Goal: Transaction & Acquisition: Purchase product/service

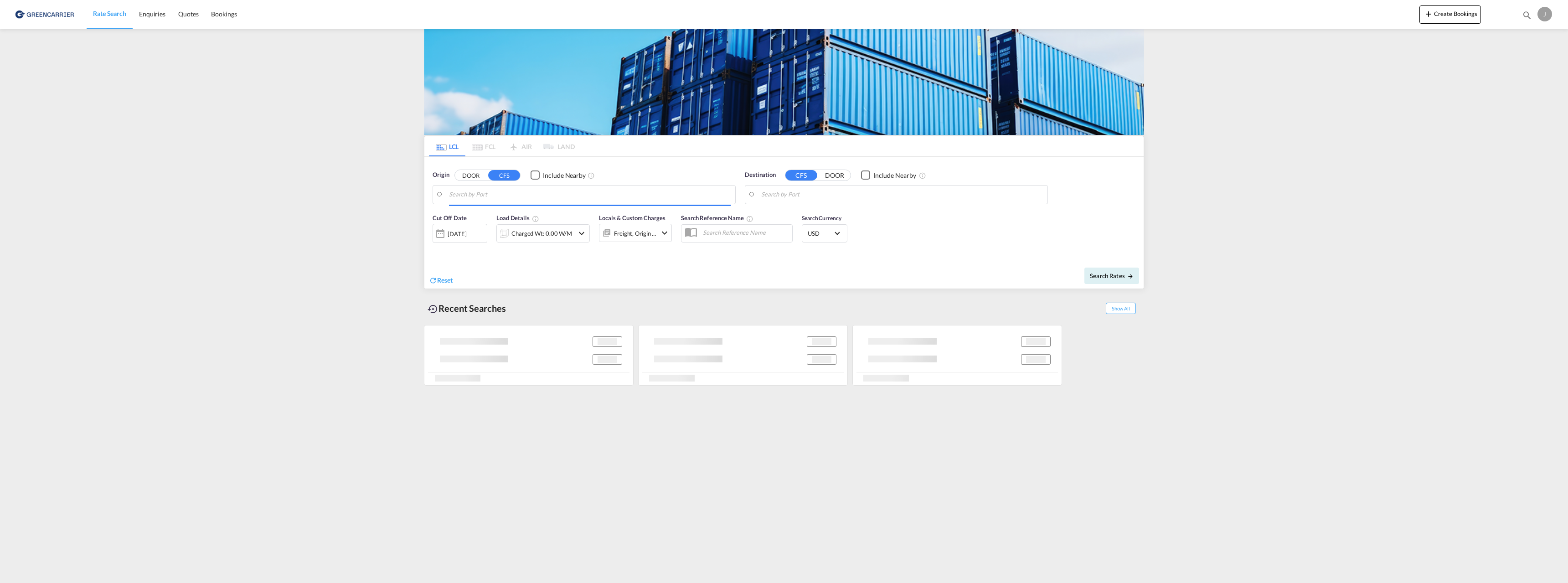
type input "[GEOGRAPHIC_DATA], NOOSL"
drag, startPoint x: 1330, startPoint y: 158, endPoint x: 1207, endPoint y: 199, distance: 129.7
click at [1330, 158] on md-content "Rate Search Enquiries Quotes Bookings Create Bookings Bookings Quotes Enquiries…" at bounding box center [784, 292] width 1568 height 583
click at [786, 196] on input "Laem Chabang, THLCH" at bounding box center [902, 194] width 282 height 14
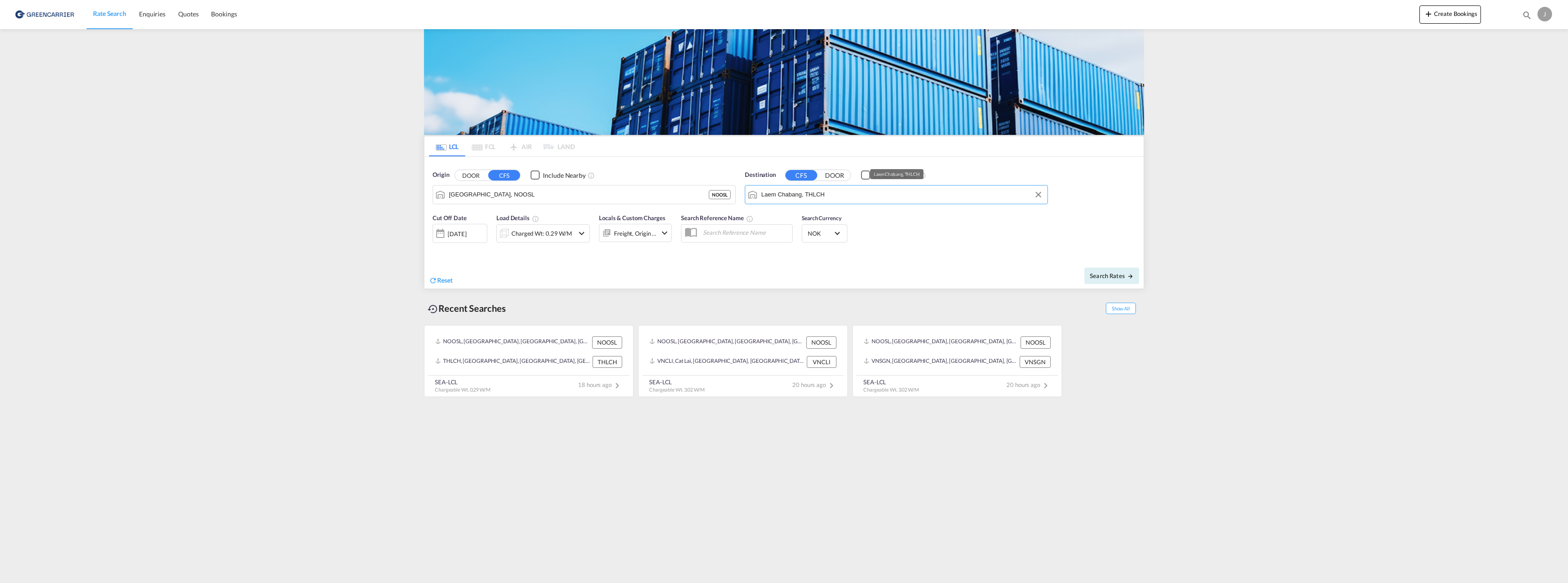
click at [786, 196] on input "Laem Chabang, THLCH" at bounding box center [902, 194] width 282 height 14
click at [795, 218] on div "Callao [GEOGRAPHIC_DATA] PECLL" at bounding box center [832, 220] width 173 height 27
type input "Callao, PECLL"
click at [542, 233] on div "Charged Wt: 0.29 W/M" at bounding box center [541, 233] width 61 height 13
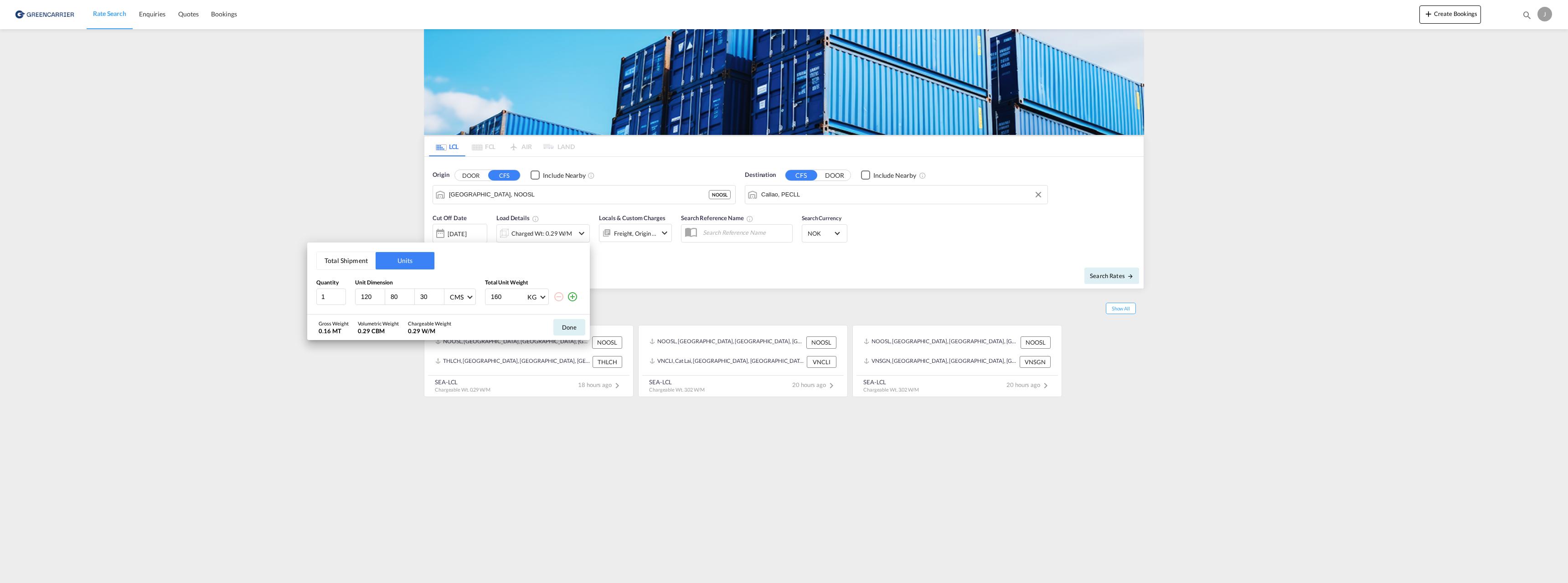
click at [421, 295] on input "30" at bounding box center [432, 297] width 25 height 8
type input "70"
type input "292"
click at [563, 329] on button "Done" at bounding box center [569, 327] width 32 height 16
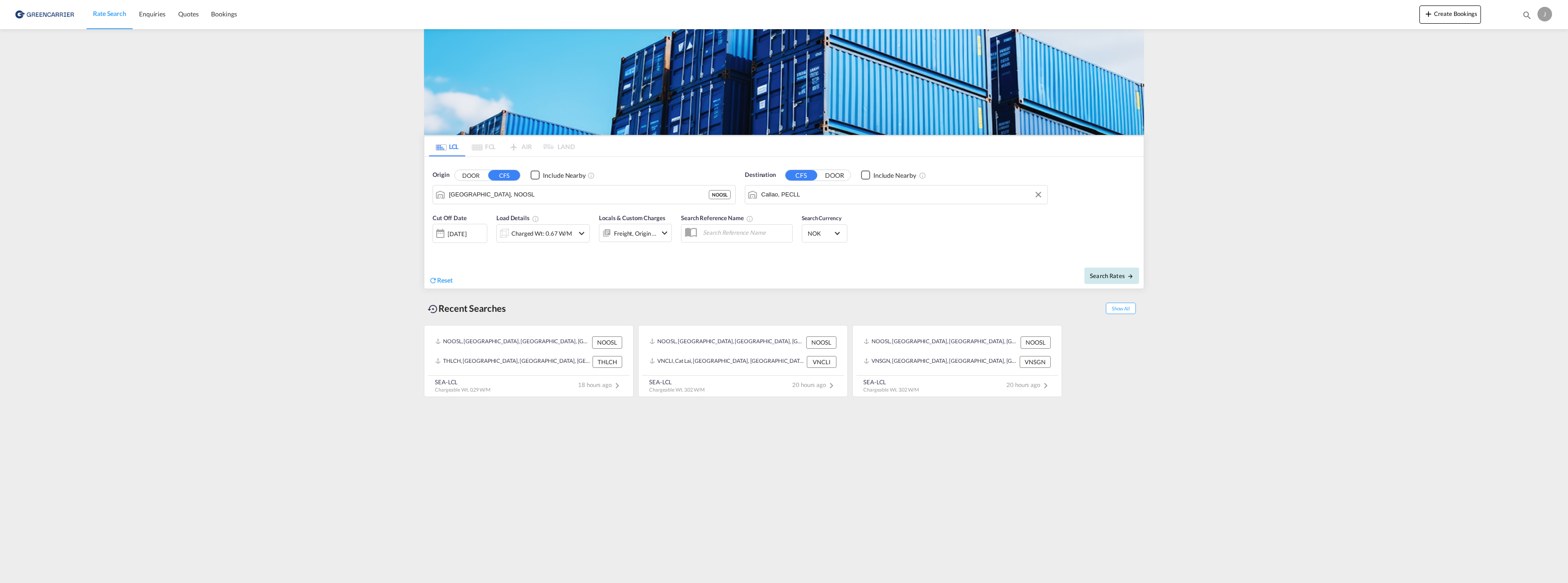
click at [1105, 277] on span "Search Rates" at bounding box center [1112, 275] width 44 height 7
type input "NOOSL to PECLL / [DATE]"
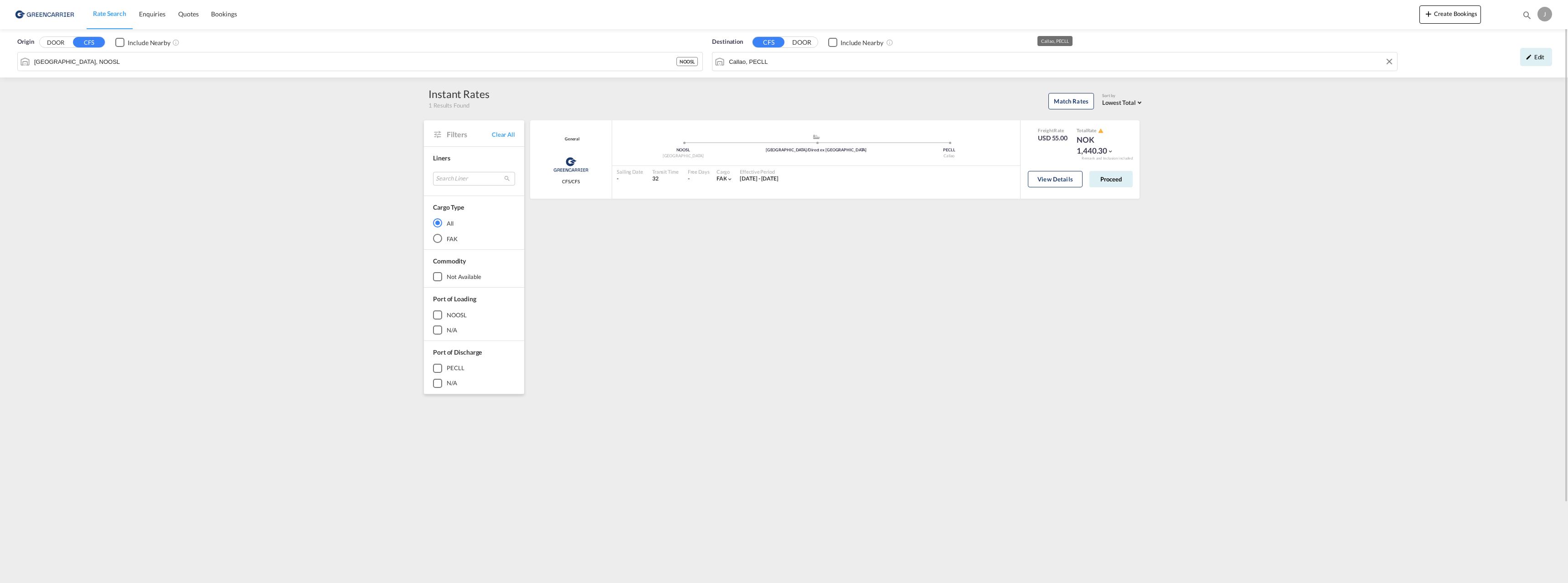
click at [773, 61] on input "Callao, PECLL" at bounding box center [1061, 61] width 664 height 14
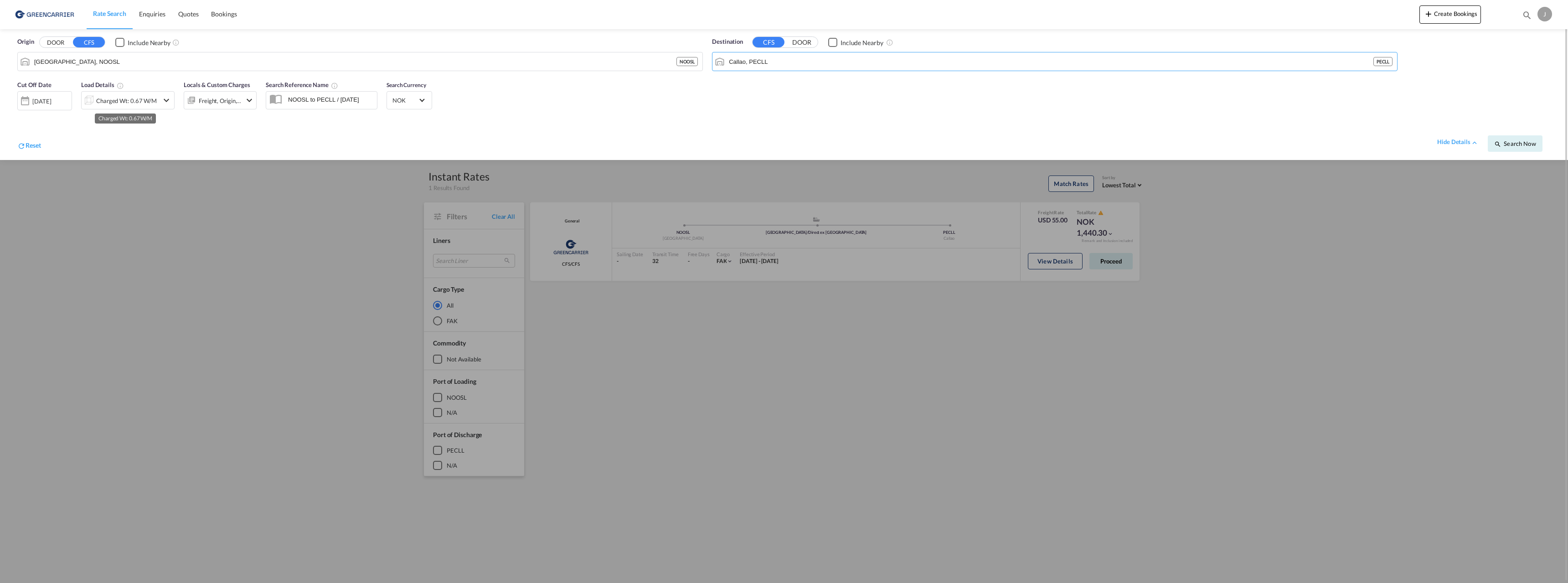
click at [145, 100] on div "Charged Wt: 0.67 W/M" at bounding box center [126, 101] width 61 height 13
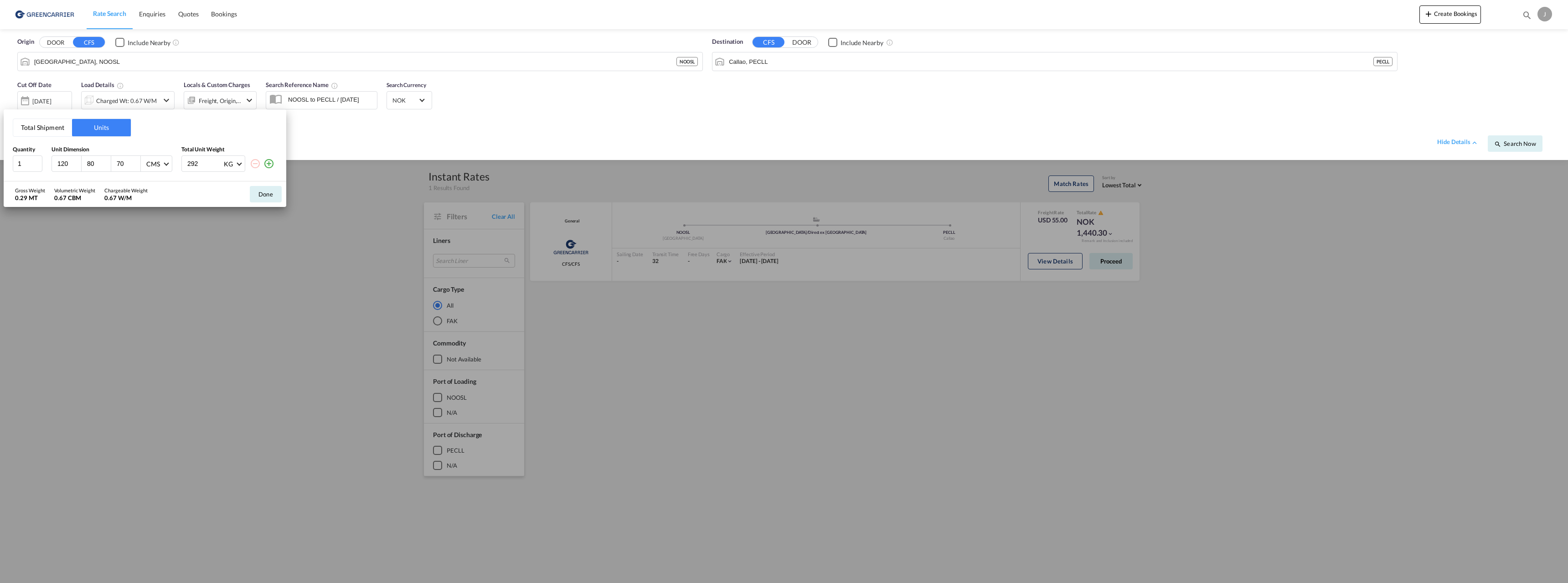
click at [61, 164] on input "120" at bounding box center [69, 164] width 25 height 8
click at [65, 163] on input "120" at bounding box center [69, 164] width 25 height 8
type input "120"
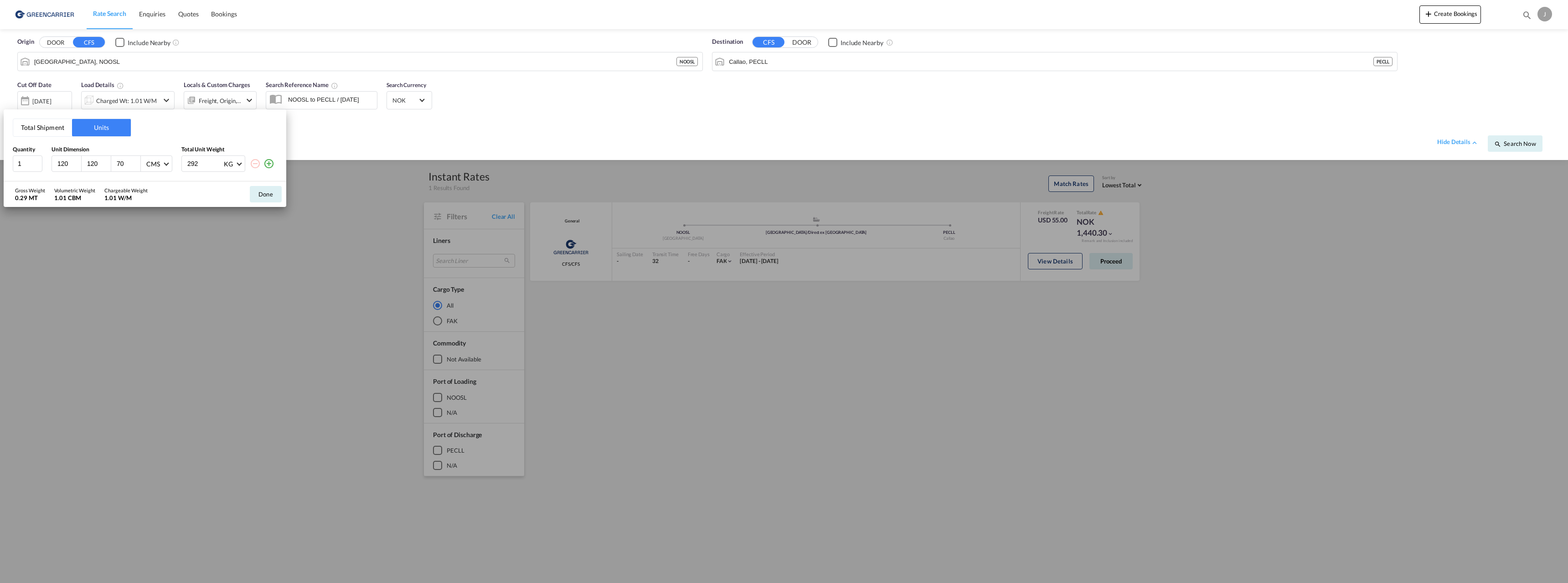
type input "120"
type input "105"
type input "820"
type input "2"
click at [37, 160] on input "2" at bounding box center [27, 163] width 29 height 16
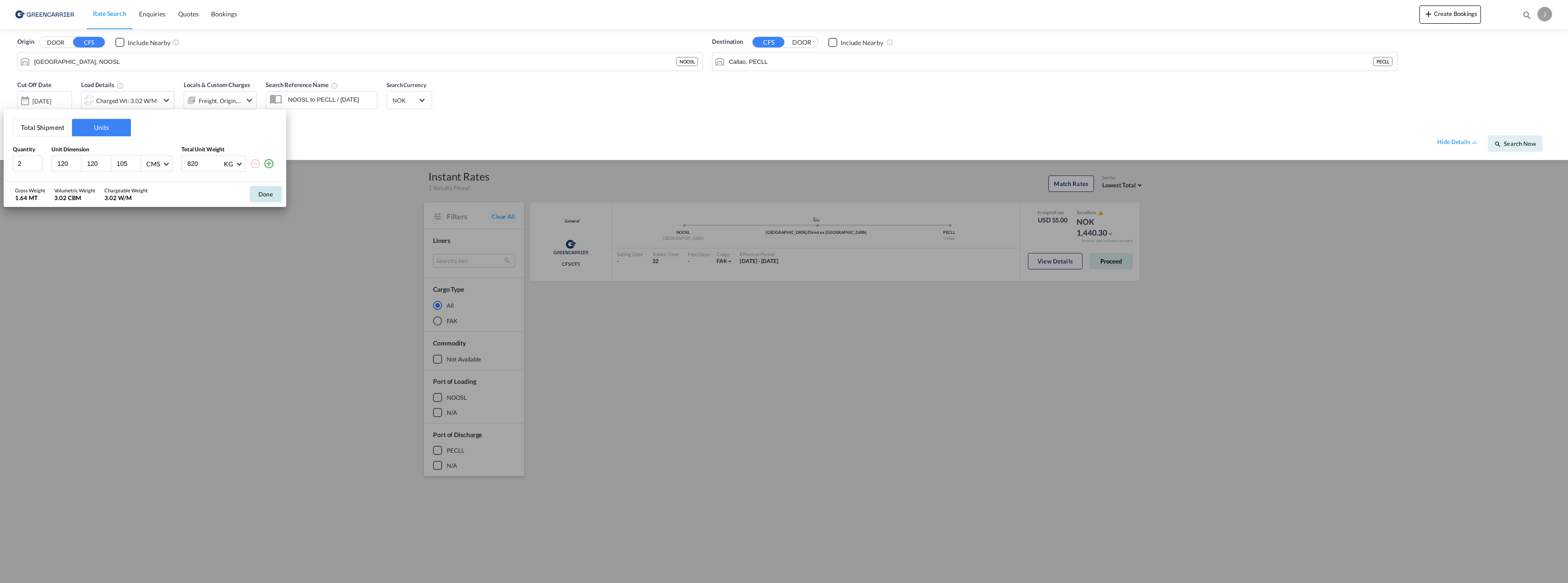
click at [260, 196] on button "Done" at bounding box center [265, 194] width 32 height 16
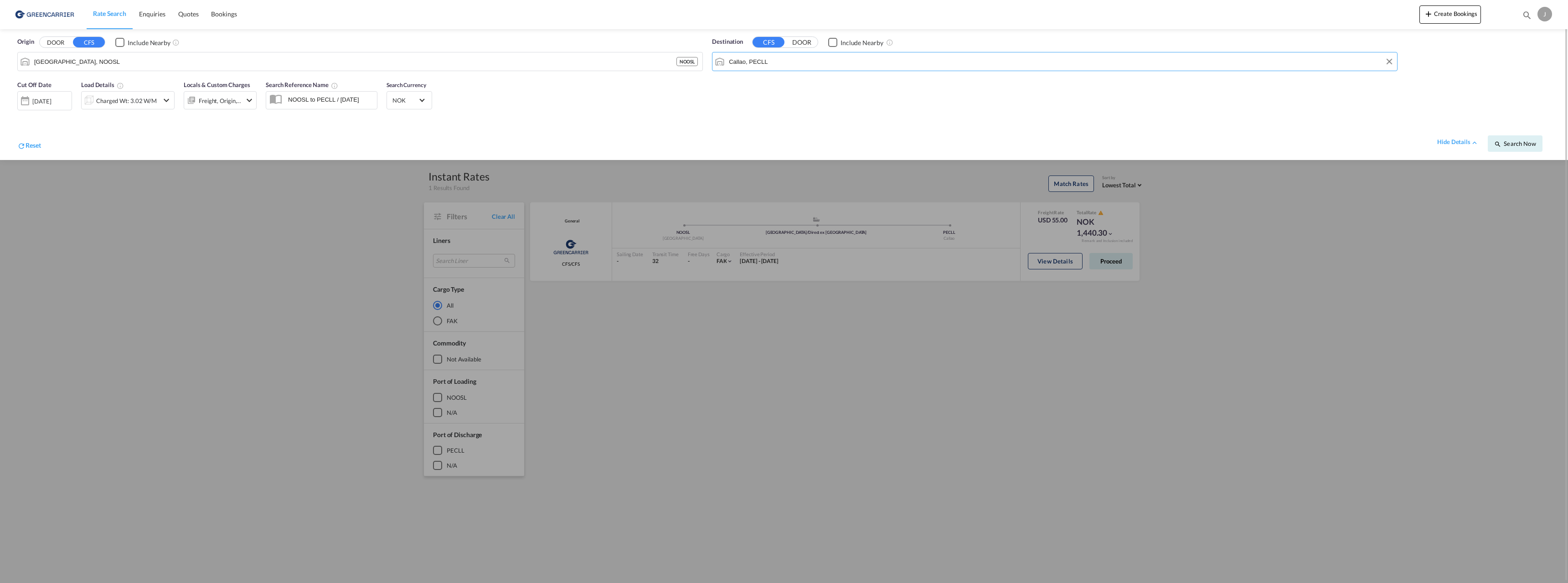
click at [801, 58] on input "Callao, PECLL" at bounding box center [1061, 61] width 664 height 14
click at [782, 79] on div "Port Kla ng ([GEOGRAPHIC_DATA]) [GEOGRAPHIC_DATA] MYPKG" at bounding box center [799, 89] width 173 height 33
type input "[GEOGRAPHIC_DATA] ([GEOGRAPHIC_DATA]), MYPKG"
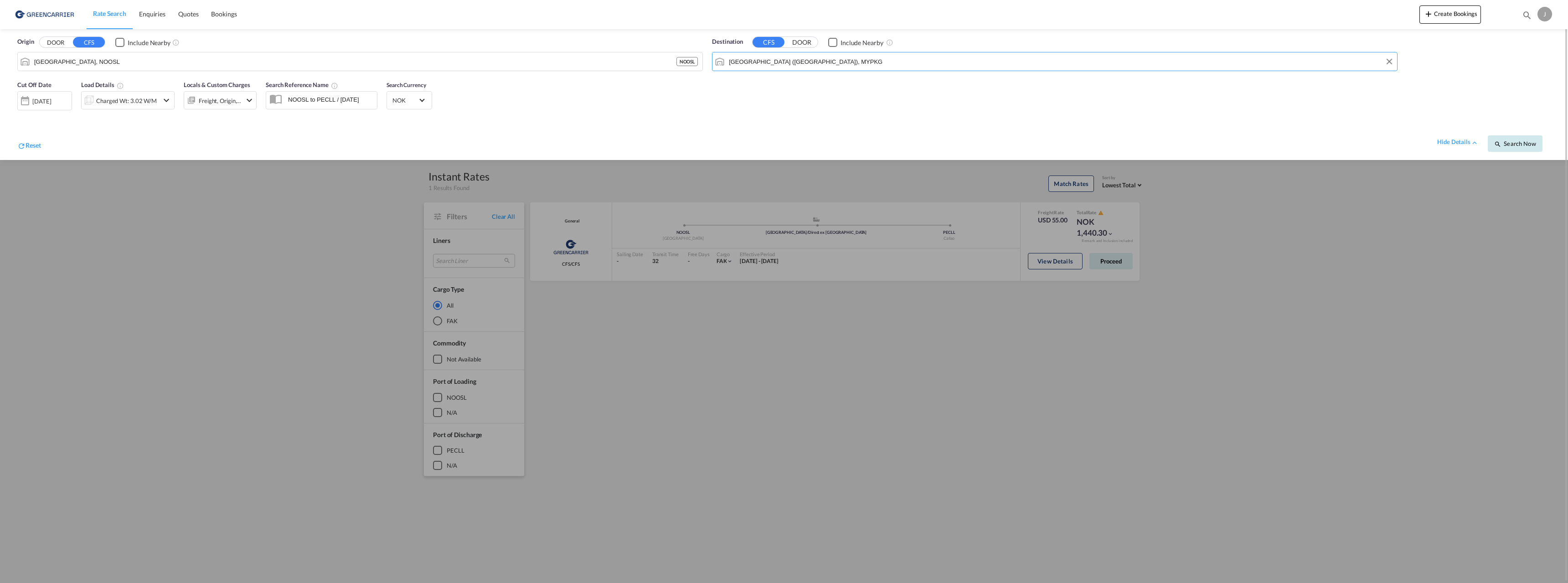
click at [1515, 142] on span "Search Now" at bounding box center [1515, 143] width 42 height 7
